Goal: Information Seeking & Learning: Check status

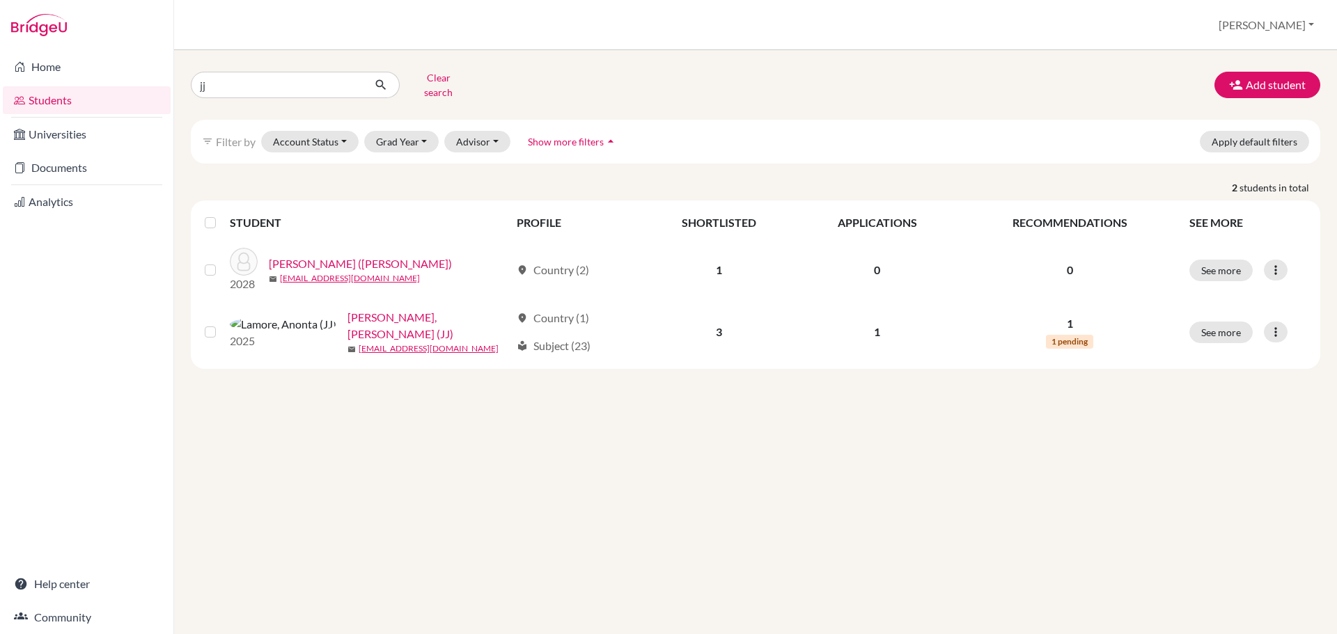
click at [288, 81] on input "jj" at bounding box center [277, 85] width 173 height 26
click at [283, 78] on input "jj" at bounding box center [277, 85] width 173 height 26
type input "[PERSON_NAME]"
click button "submit" at bounding box center [381, 85] width 37 height 26
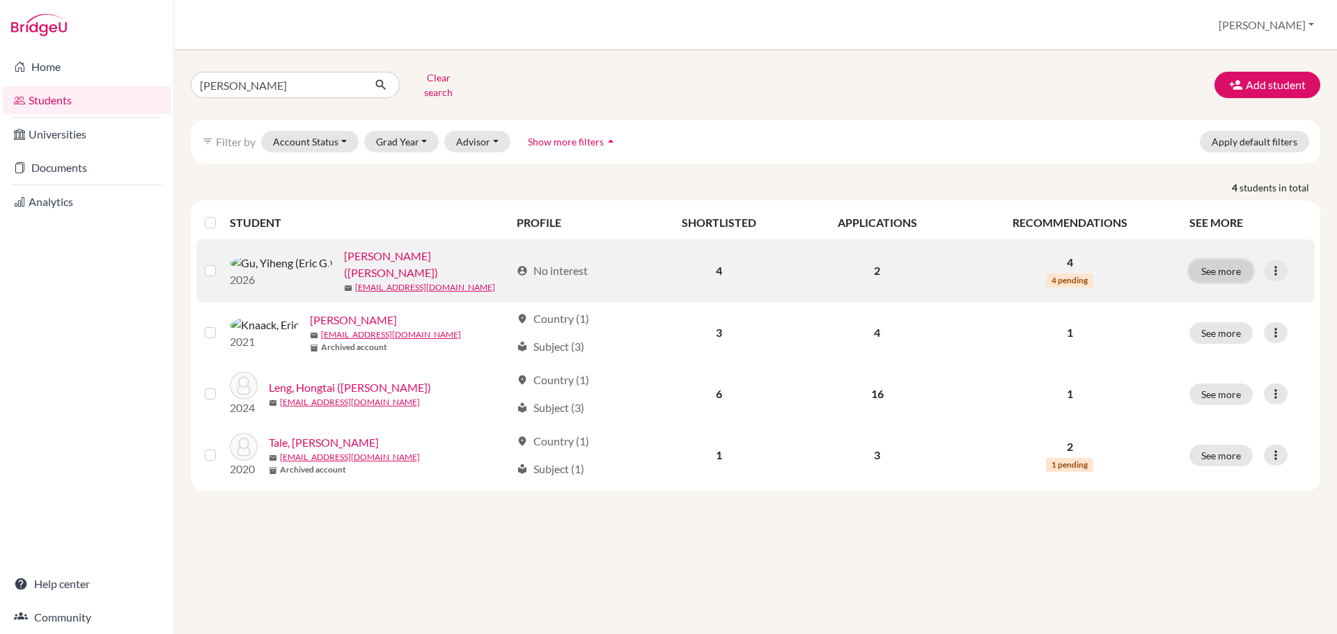
click at [1223, 260] on button "See more" at bounding box center [1220, 271] width 63 height 22
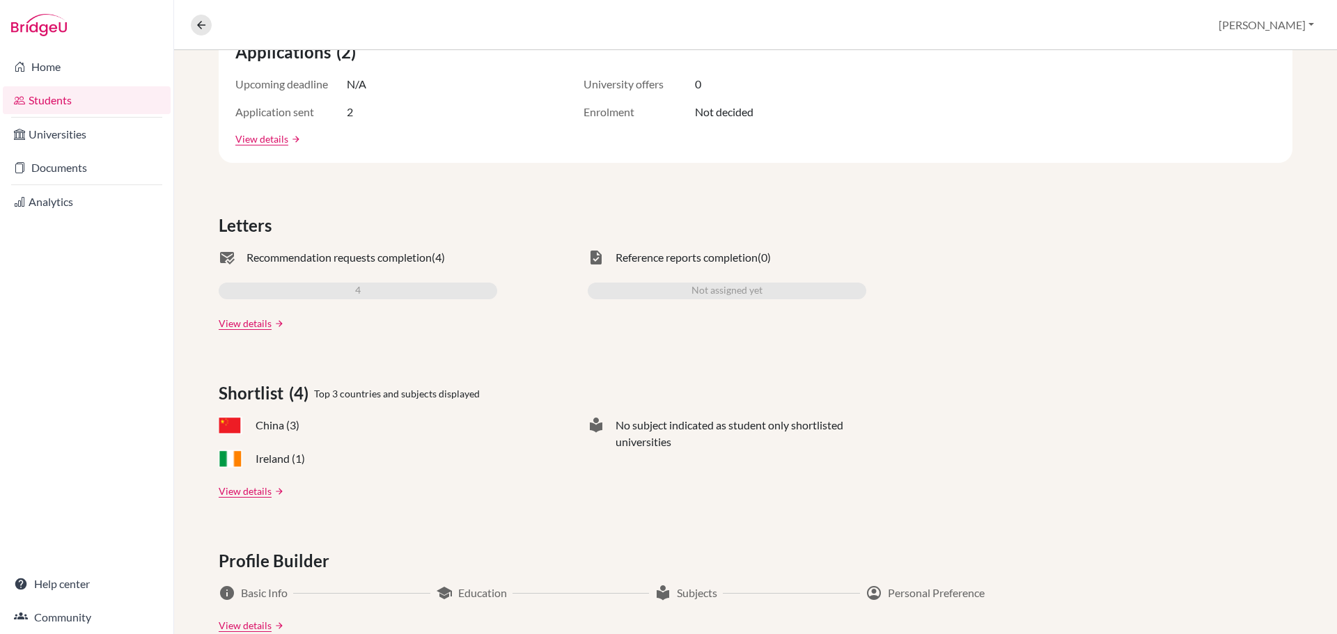
scroll to position [120, 0]
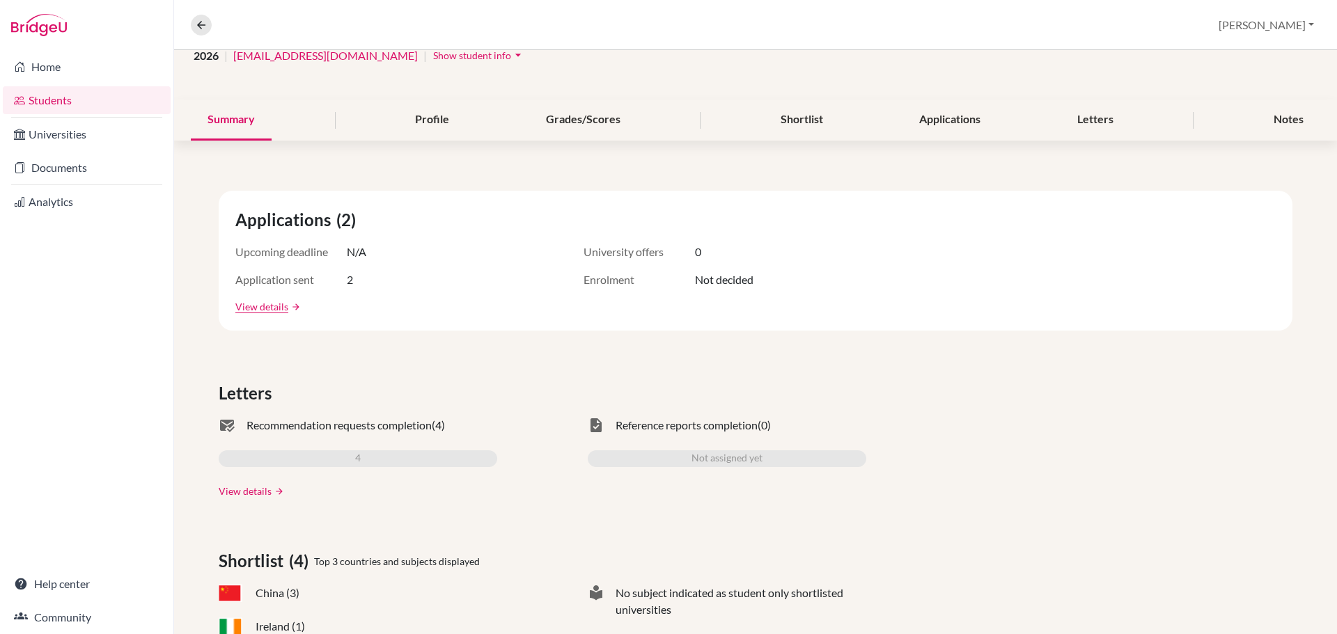
click at [243, 497] on link "View details" at bounding box center [245, 491] width 53 height 15
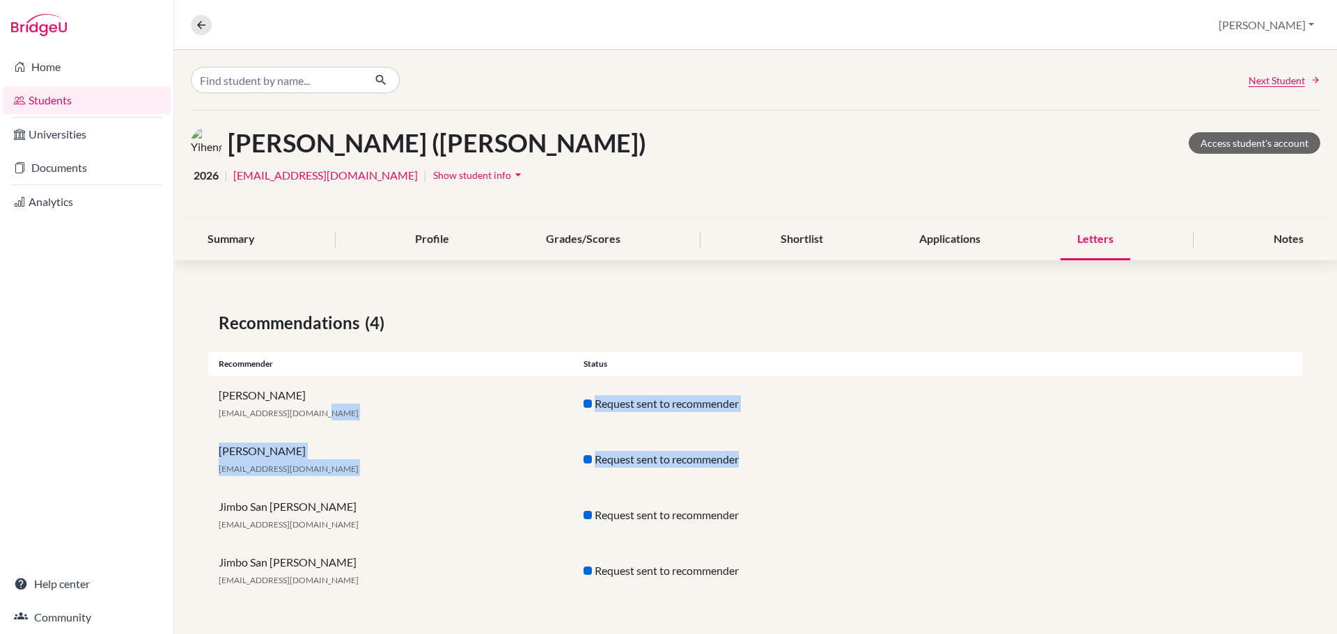
drag, startPoint x: 792, startPoint y: 458, endPoint x: 496, endPoint y: 405, distance: 300.7
click at [496, 405] on div "Recommendations (4) Recommender Status [PERSON_NAME] [EMAIL_ADDRESS][DOMAIN_NAM…" at bounding box center [755, 454] width 1163 height 355
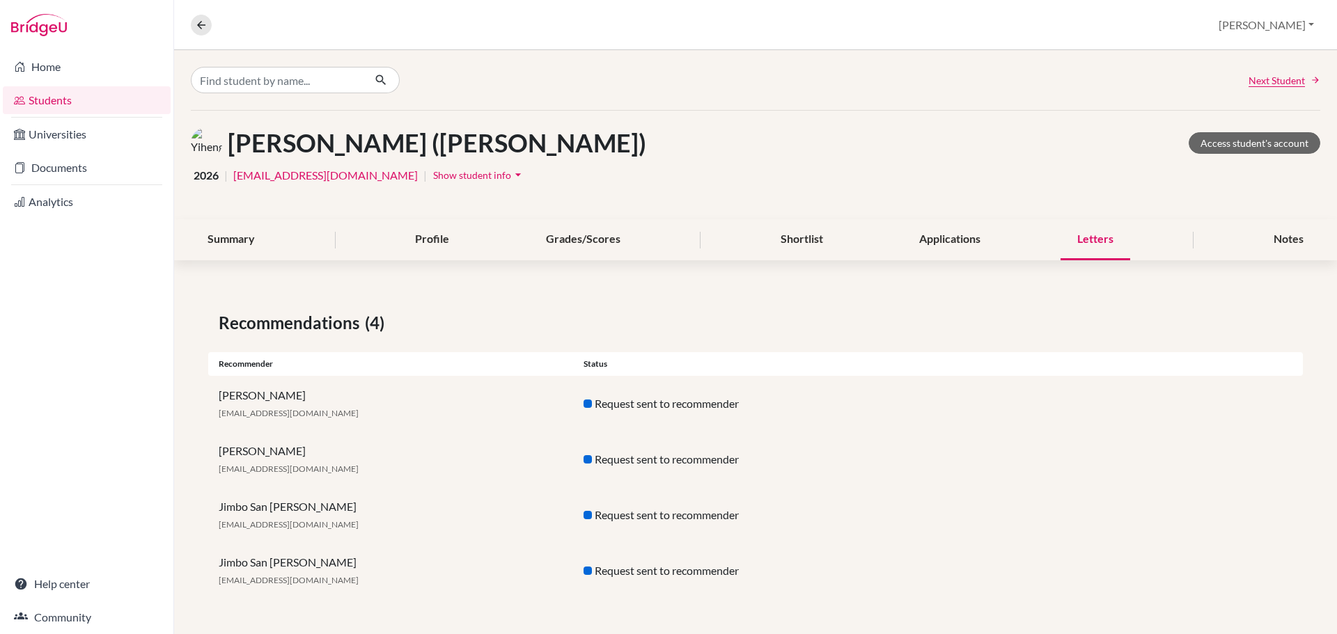
click at [761, 542] on div "Jimbo San [PERSON_NAME] [EMAIL_ADDRESS][DOMAIN_NAME] Request sent to recommender" at bounding box center [755, 515] width 1095 height 56
drag, startPoint x: 760, startPoint y: 520, endPoint x: 417, endPoint y: 523, distance: 343.3
click at [421, 523] on div "Jimbo San [PERSON_NAME] [EMAIL_ADDRESS][DOMAIN_NAME] Request sent to recommender" at bounding box center [755, 515] width 1095 height 56
click at [441, 522] on div "Jimbo San [PERSON_NAME] [EMAIL_ADDRESS][DOMAIN_NAME]" at bounding box center [390, 515] width 365 height 33
drag, startPoint x: 398, startPoint y: 452, endPoint x: 235, endPoint y: 448, distance: 163.7
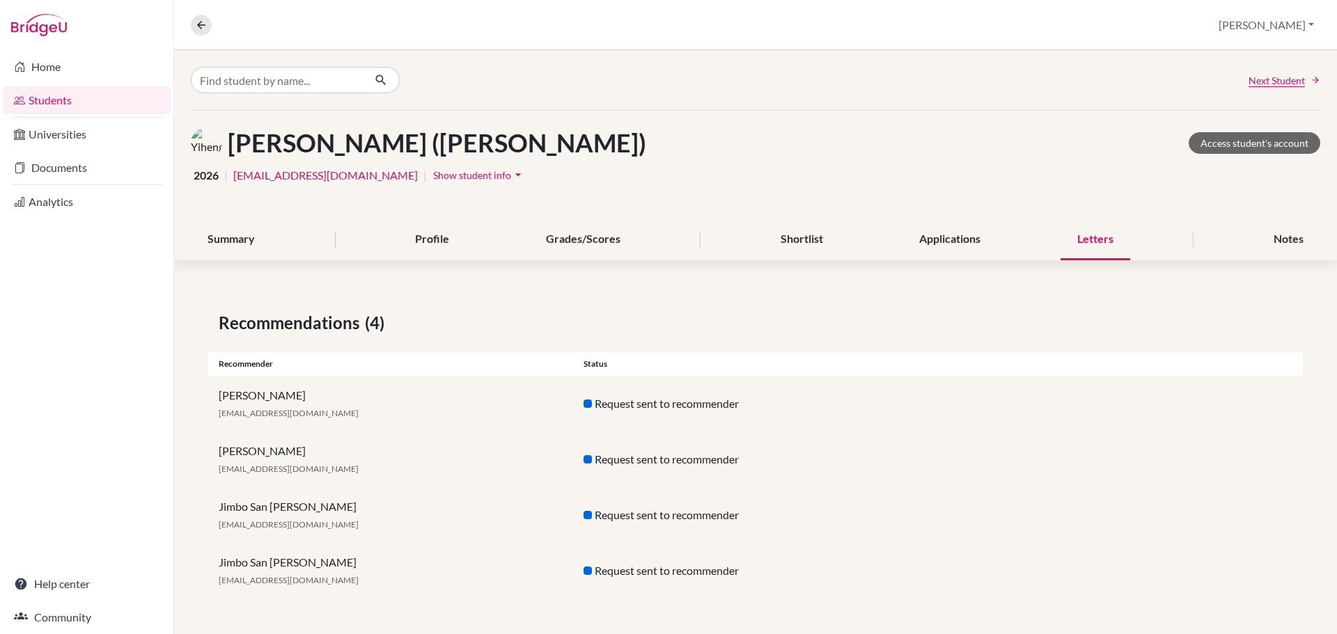
click at [235, 448] on div "[PERSON_NAME] [EMAIL_ADDRESS][DOMAIN_NAME]" at bounding box center [390, 459] width 365 height 33
click at [1017, 431] on div "[PERSON_NAME] [EMAIL_ADDRESS][DOMAIN_NAME] Request sent to recommender" at bounding box center [755, 404] width 1095 height 56
